Goal: Task Accomplishment & Management: Complete application form

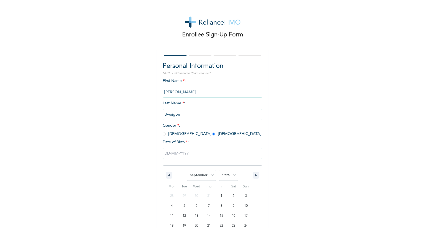
select select "8"
select select "1995"
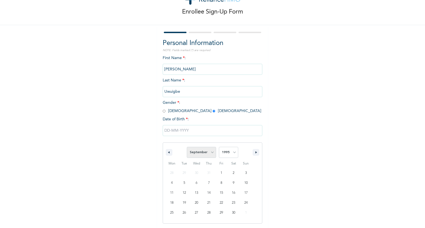
click at [208, 154] on select "January February March April May June July August September October November De…" at bounding box center [201, 152] width 29 height 11
select select "4"
click at [187, 147] on select "January February March April May June July August September October November De…" at bounding box center [201, 152] width 29 height 11
type input "[DATE]"
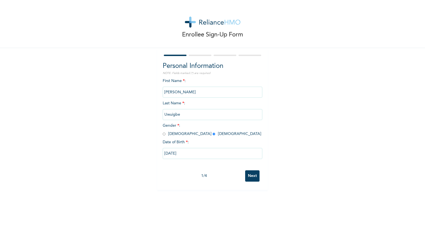
scroll to position [0, 0]
click at [247, 175] on input "Next" at bounding box center [252, 176] width 14 height 11
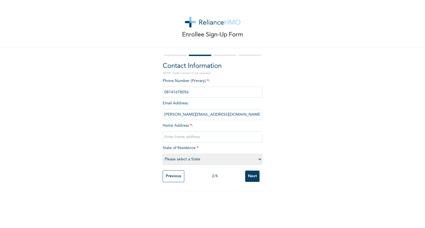
click at [172, 135] on input "text" at bounding box center [213, 137] width 100 height 11
type input "[STREET_ADDRESS]"
click at [179, 160] on select "Please select a State [PERSON_NAME] (FCT) [PERSON_NAME] Ibom [GEOGRAPHIC_DATA] …" at bounding box center [213, 159] width 100 height 11
select select "25"
click at [163, 154] on select "Please select a State [PERSON_NAME] (FCT) [PERSON_NAME] Ibom [GEOGRAPHIC_DATA] …" at bounding box center [213, 159] width 100 height 11
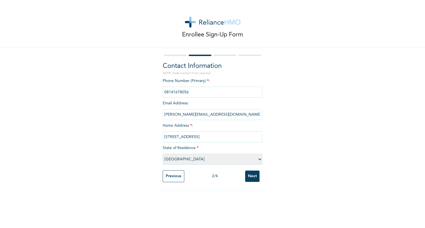
click at [245, 177] on input "Next" at bounding box center [252, 176] width 14 height 11
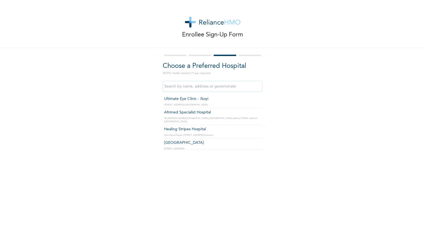
click at [201, 85] on input "text" at bounding box center [213, 86] width 100 height 11
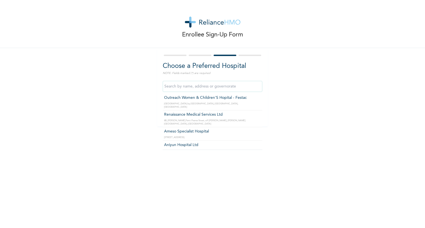
scroll to position [166, 0]
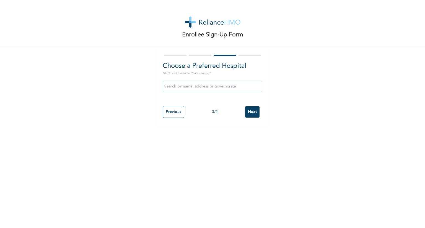
click at [116, 120] on div "Enrollee Sign-Up Form Choose a Preferred Hospital NOTE: Fields marked (*) are r…" at bounding box center [212, 63] width 425 height 126
click at [245, 111] on input "Next" at bounding box center [252, 111] width 14 height 11
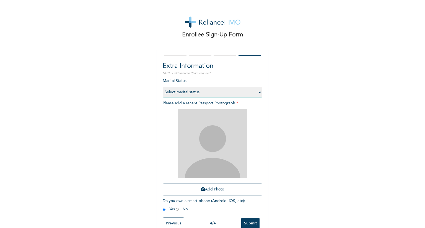
click at [199, 90] on select "Select marital status [DEMOGRAPHIC_DATA] Married [DEMOGRAPHIC_DATA] Widow/[DEMO…" at bounding box center [213, 92] width 100 height 11
select select "1"
click at [163, 87] on select "Select marital status [DEMOGRAPHIC_DATA] Married [DEMOGRAPHIC_DATA] Widow/[DEMO…" at bounding box center [213, 92] width 100 height 11
click at [204, 187] on button "Add Photo" at bounding box center [213, 190] width 100 height 12
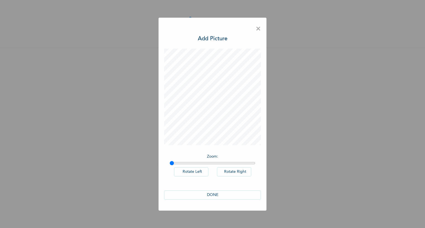
click at [204, 195] on button "DONE" at bounding box center [212, 195] width 97 height 9
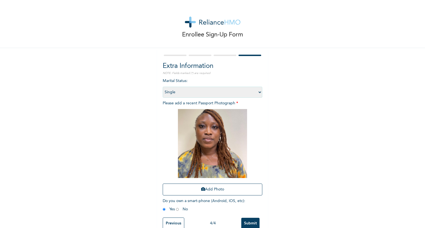
scroll to position [14, 0]
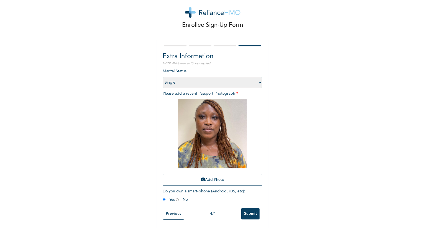
click at [178, 210] on input "Previous" at bounding box center [174, 214] width 22 height 12
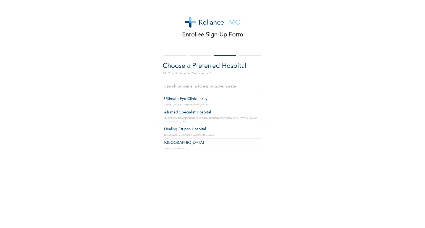
click at [210, 86] on input "text" at bounding box center [213, 86] width 100 height 11
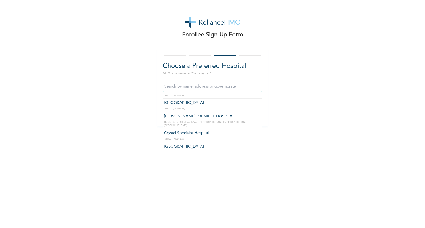
scroll to position [240, 0]
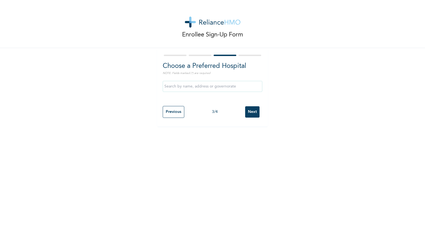
click at [276, 115] on div "Enrollee Sign-Up Form Choose a Preferred Hospital NOTE: Fields marked (*) are r…" at bounding box center [212, 63] width 425 height 126
click at [252, 113] on input "Next" at bounding box center [252, 111] width 14 height 11
select select "1"
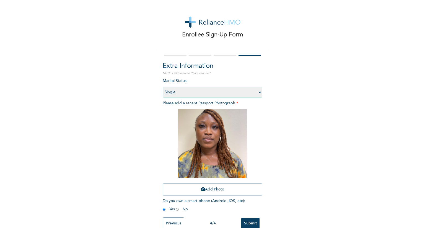
scroll to position [14, 0]
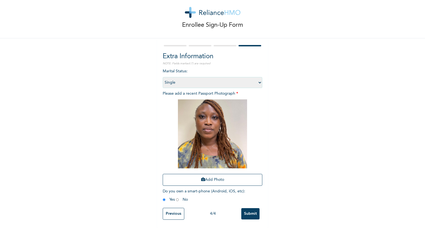
click at [250, 213] on input "Submit" at bounding box center [250, 214] width 18 height 11
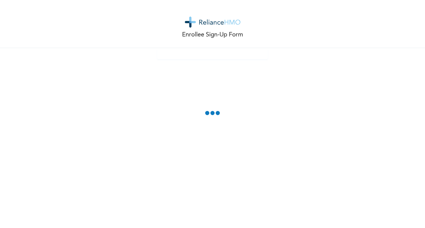
scroll to position [0, 0]
